Goal: Task Accomplishment & Management: Use online tool/utility

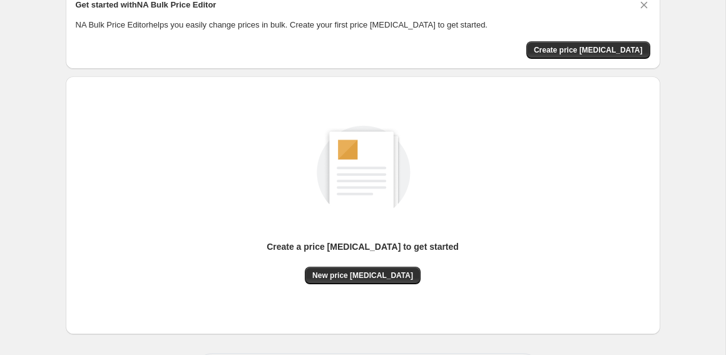
scroll to position [114, 0]
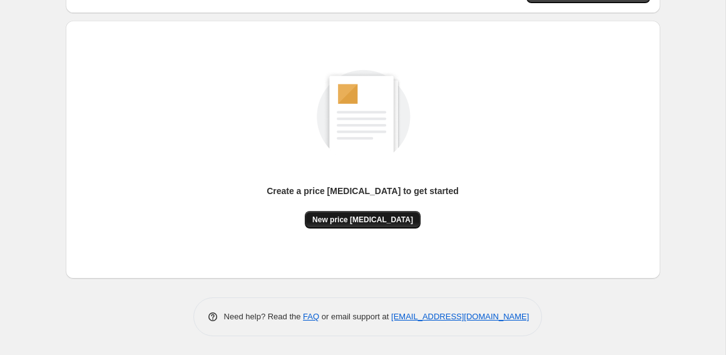
click at [365, 218] on span "New price [MEDICAL_DATA]" at bounding box center [362, 220] width 101 height 10
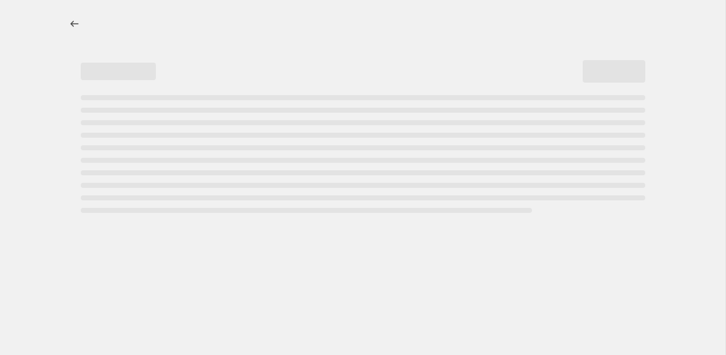
select select "percentage"
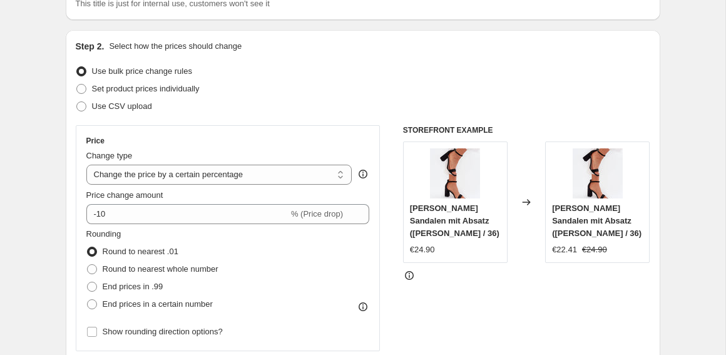
scroll to position [106, 0]
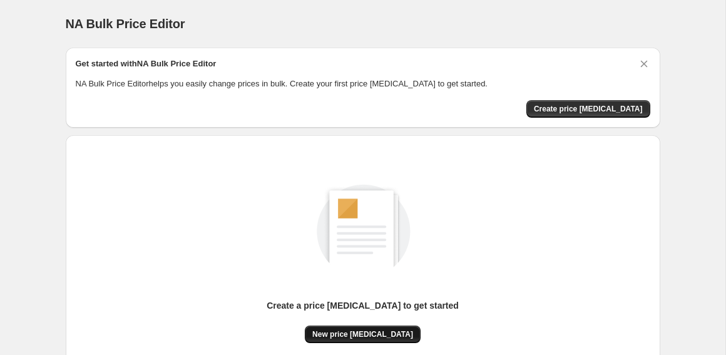
click at [384, 330] on span "New price [MEDICAL_DATA]" at bounding box center [362, 334] width 101 height 10
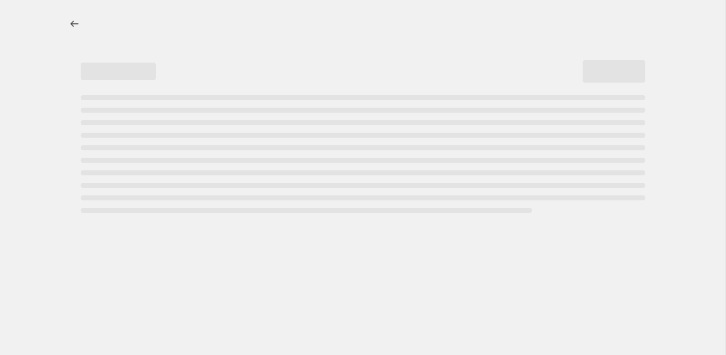
select select "percentage"
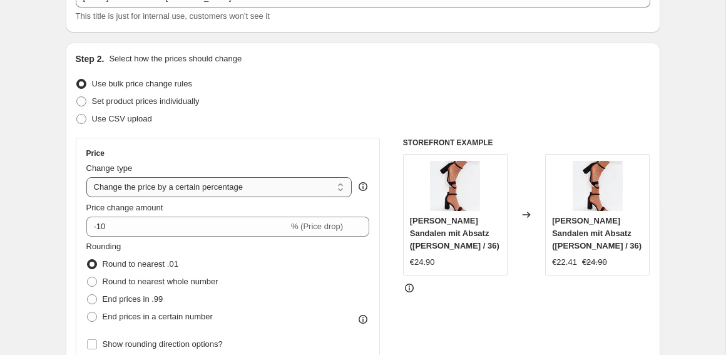
scroll to position [124, 0]
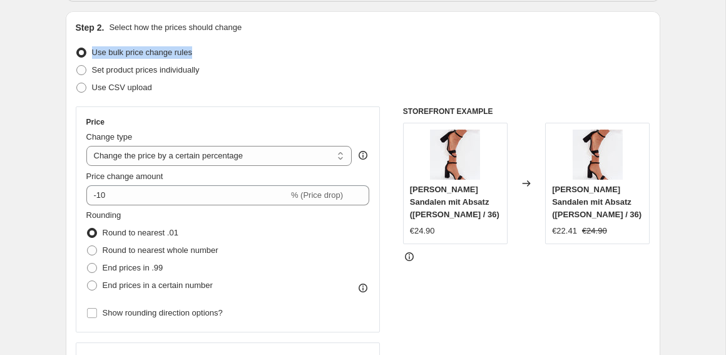
drag, startPoint x: 196, startPoint y: 53, endPoint x: 92, endPoint y: 54, distance: 103.9
click at [92, 54] on div "Use bulk price change rules" at bounding box center [363, 53] width 574 height 18
copy span "Use bulk price change rules"
click at [218, 73] on div "Set product prices individually" at bounding box center [363, 70] width 574 height 18
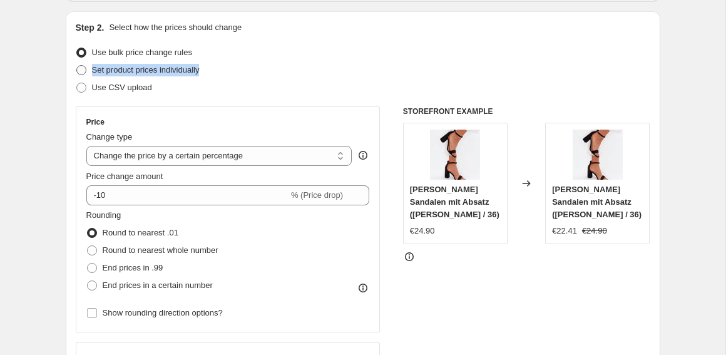
drag, startPoint x: 214, startPoint y: 70, endPoint x: 93, endPoint y: 71, distance: 120.8
click at [93, 71] on div "Set product prices individually" at bounding box center [363, 70] width 574 height 18
copy span "Set product prices individually"
click at [159, 89] on div "Use CSV upload" at bounding box center [363, 88] width 574 height 18
drag, startPoint x: 156, startPoint y: 88, endPoint x: 94, endPoint y: 88, distance: 61.9
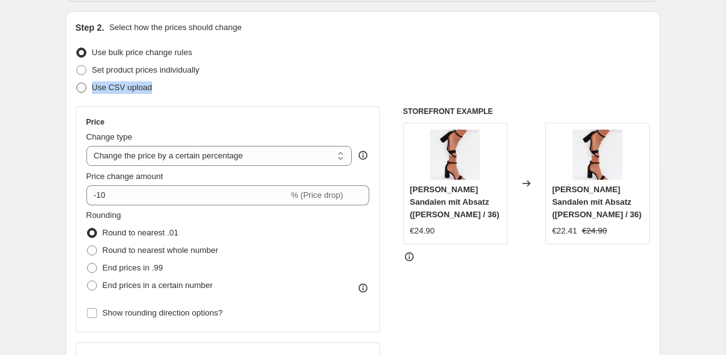
click at [94, 88] on div "Use CSV upload" at bounding box center [363, 88] width 574 height 18
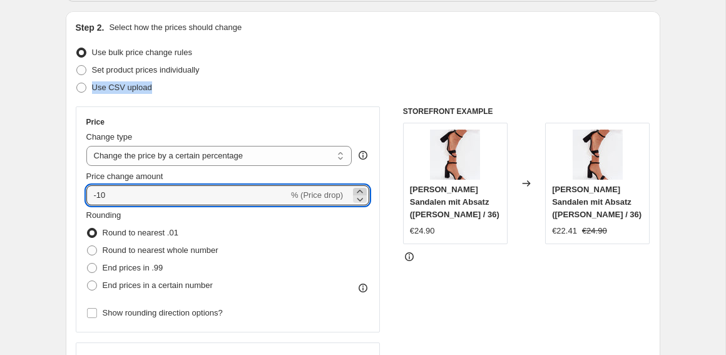
click at [360, 190] on icon at bounding box center [359, 191] width 13 height 13
click at [361, 190] on icon at bounding box center [359, 191] width 13 height 13
click at [360, 190] on icon at bounding box center [359, 191] width 13 height 13
click at [361, 190] on icon at bounding box center [359, 191] width 13 height 13
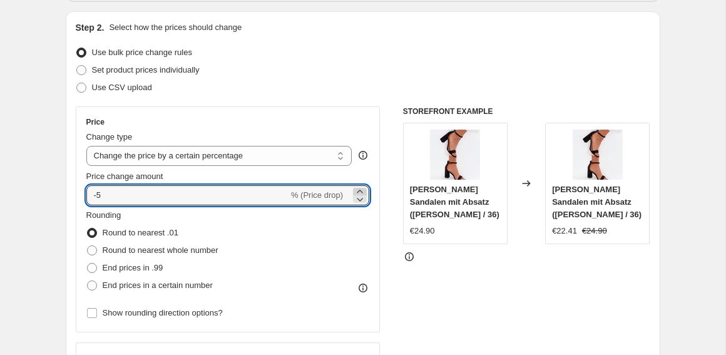
click at [361, 190] on icon at bounding box center [359, 191] width 13 height 13
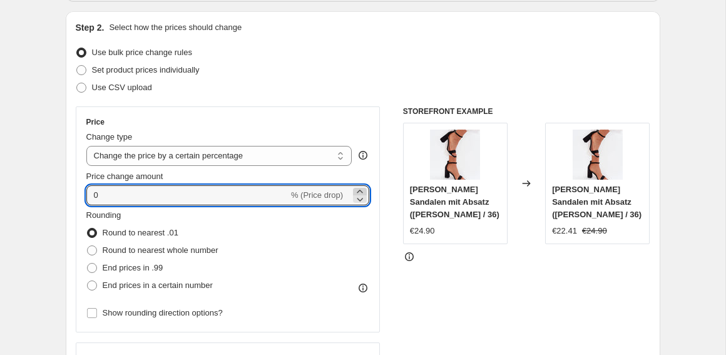
click at [361, 190] on icon at bounding box center [359, 191] width 13 height 13
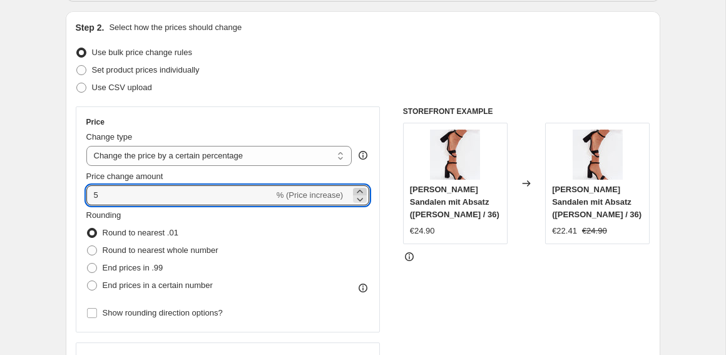
click at [361, 190] on icon at bounding box center [359, 191] width 13 height 13
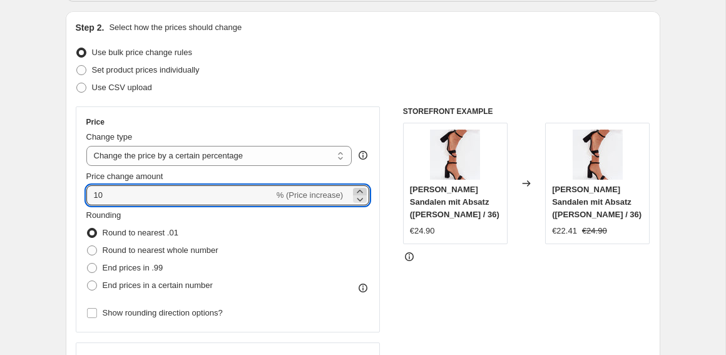
click at [361, 190] on icon at bounding box center [359, 191] width 13 height 13
click at [362, 190] on icon at bounding box center [359, 191] width 13 height 13
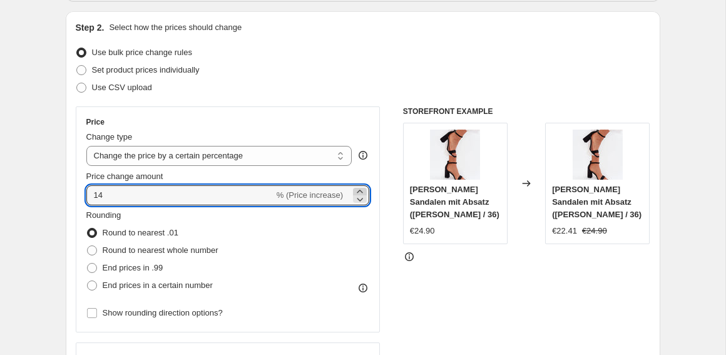
type input "15"
click at [440, 252] on div at bounding box center [526, 256] width 247 height 13
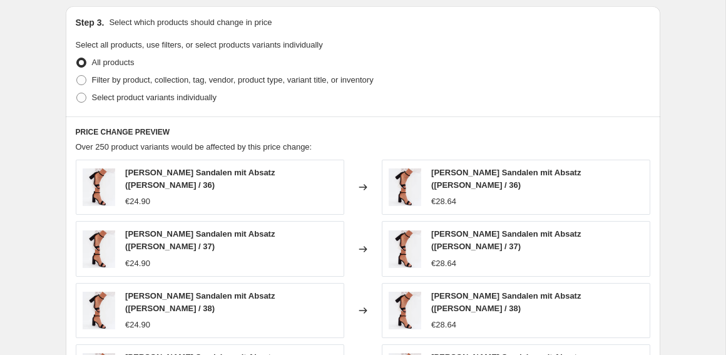
scroll to position [562, 0]
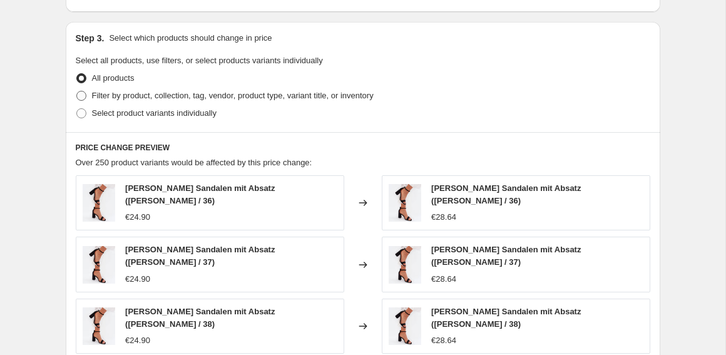
click at [360, 94] on span "Filter by product, collection, tag, vendor, product type, variant title, or inv…" at bounding box center [233, 95] width 282 height 9
click at [77, 91] on input "Filter by product, collection, tag, vendor, product type, variant title, or inv…" at bounding box center [76, 91] width 1 height 1
radio input "true"
